Goal: Information Seeking & Learning: Learn about a topic

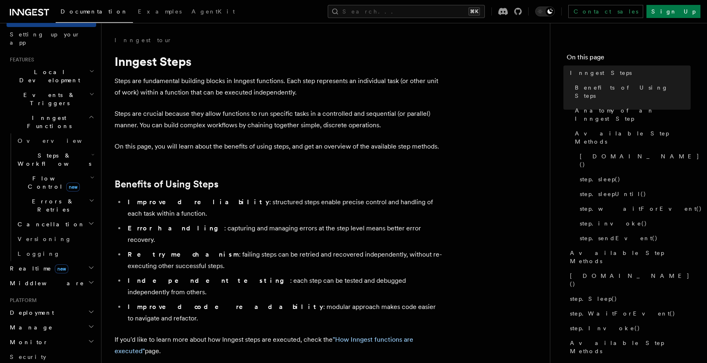
scroll to position [147, 0]
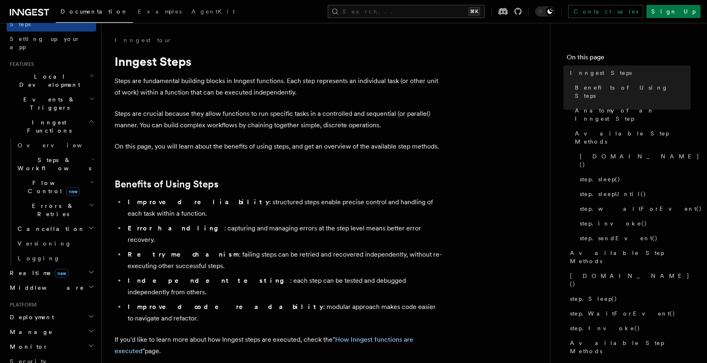
click at [90, 179] on icon "button" at bounding box center [92, 182] width 5 height 7
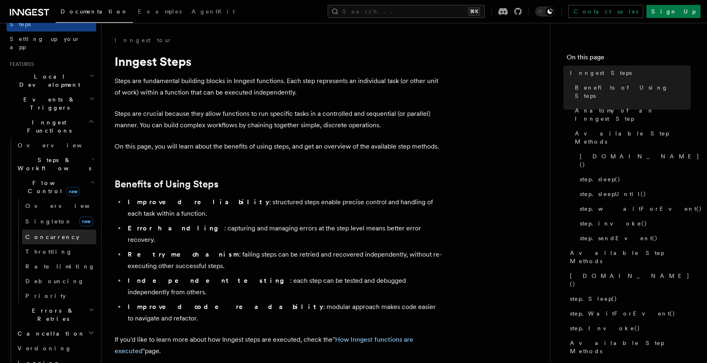
click at [54, 234] on span "Concurrency" at bounding box center [52, 237] width 54 height 7
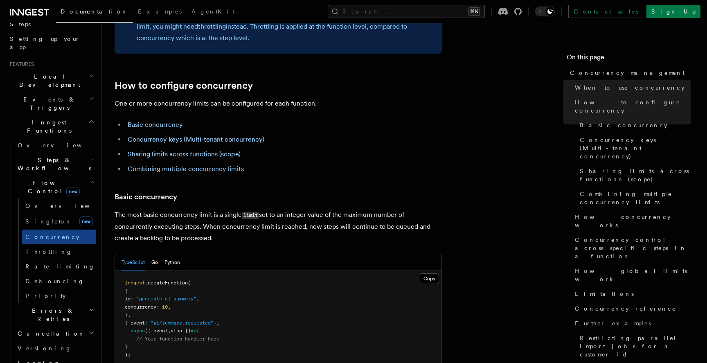
scroll to position [402, 0]
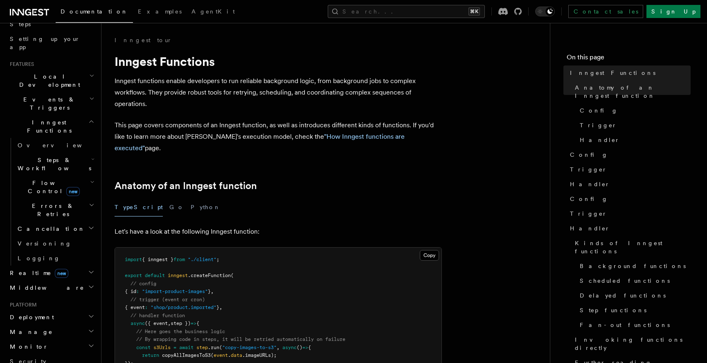
scroll to position [52, 0]
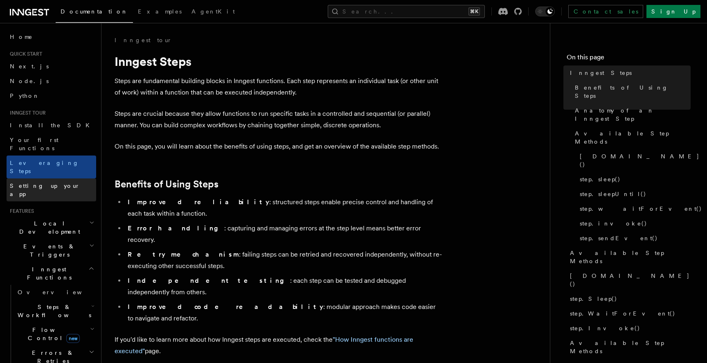
click at [61, 179] on link "Setting up your app" at bounding box center [52, 190] width 90 height 23
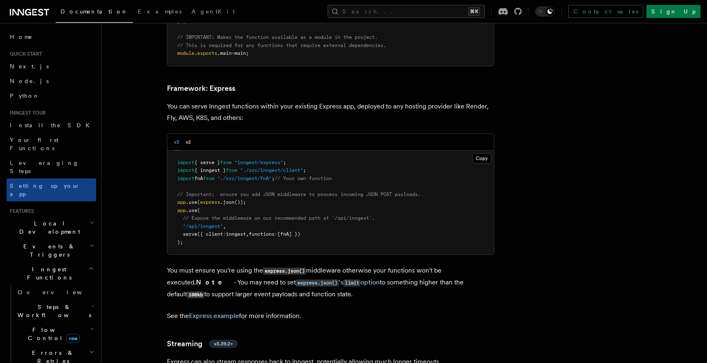
scroll to position [1794, 0]
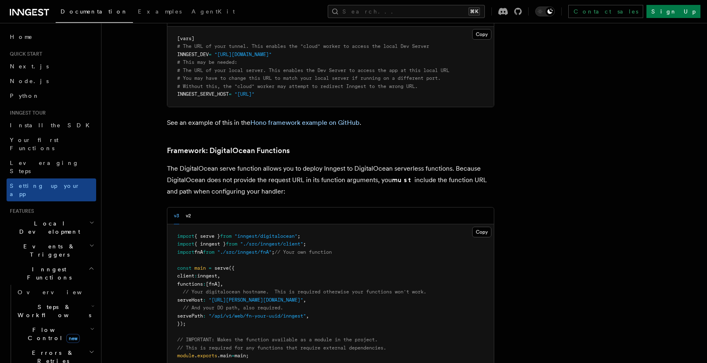
click at [92, 216] on h2 "Local Development" at bounding box center [52, 227] width 90 height 23
click at [92, 242] on icon "button" at bounding box center [91, 245] width 5 height 7
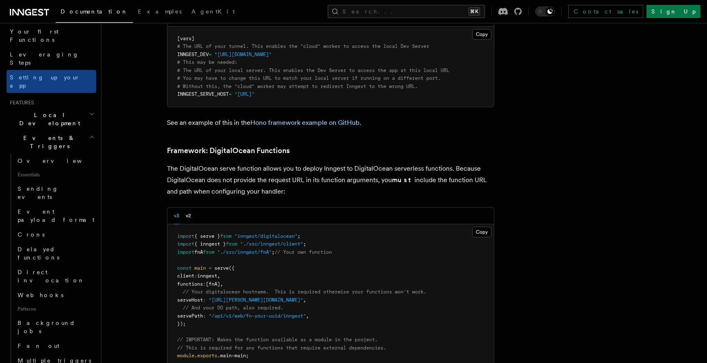
scroll to position [83, 0]
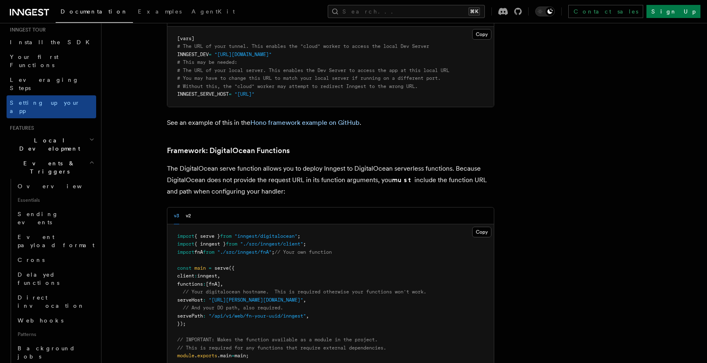
click at [90, 159] on icon "button" at bounding box center [91, 162] width 5 height 7
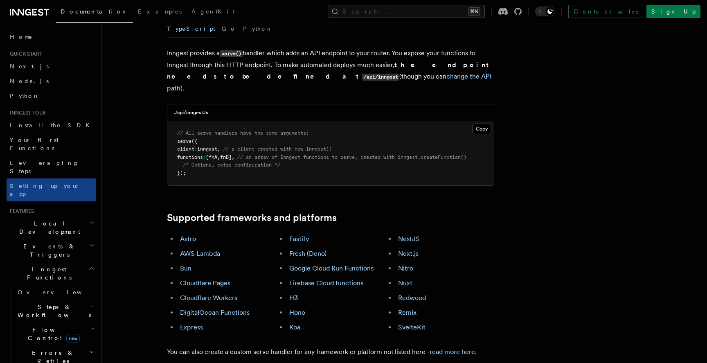
scroll to position [0, 0]
